Goal: Task Accomplishment & Management: Manage account settings

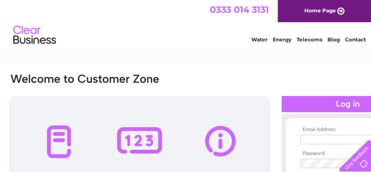
type input "[EMAIL_ADDRESS][DOMAIN_NAME]"
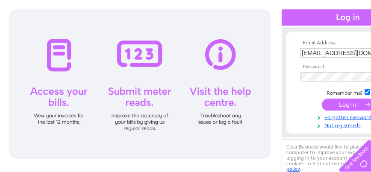
scroll to position [90, 0]
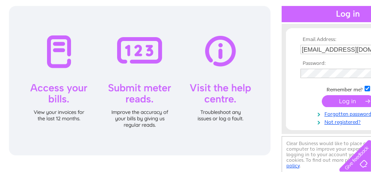
click at [345, 102] on input "submit" at bounding box center [348, 101] width 53 height 12
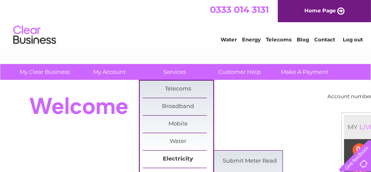
click at [175, 156] on link "Electricity" at bounding box center [178, 159] width 71 height 17
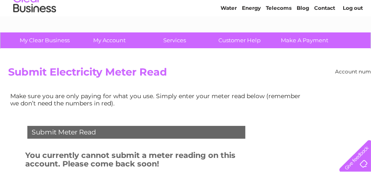
scroll to position [31, 0]
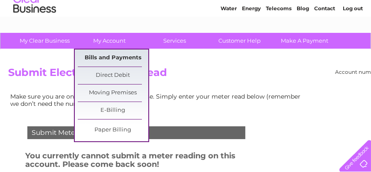
click at [108, 59] on link "Bills and Payments" at bounding box center [113, 58] width 71 height 17
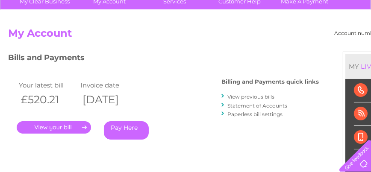
scroll to position [71, 0]
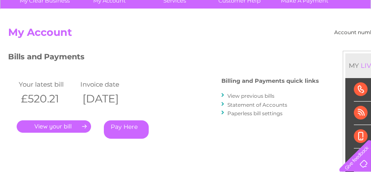
click at [66, 127] on link "." at bounding box center [54, 127] width 74 height 12
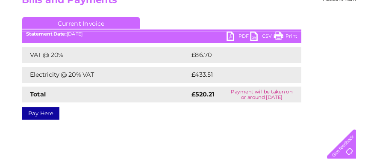
scroll to position [105, 0]
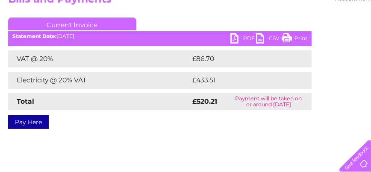
click at [242, 37] on link "PDF" at bounding box center [243, 39] width 26 height 12
